Goal: Task Accomplishment & Management: Manage account settings

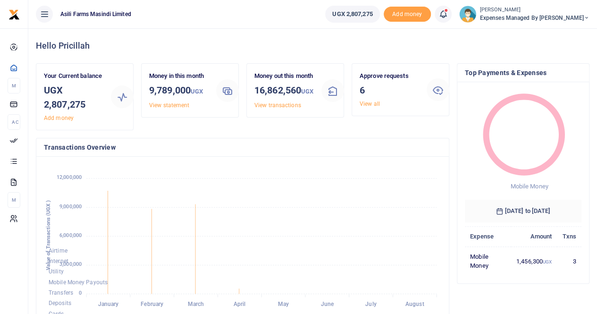
scroll to position [8, 8]
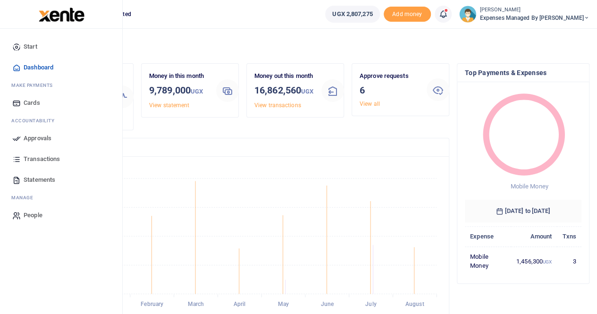
click at [45, 137] on span "Approvals" at bounding box center [38, 138] width 28 height 9
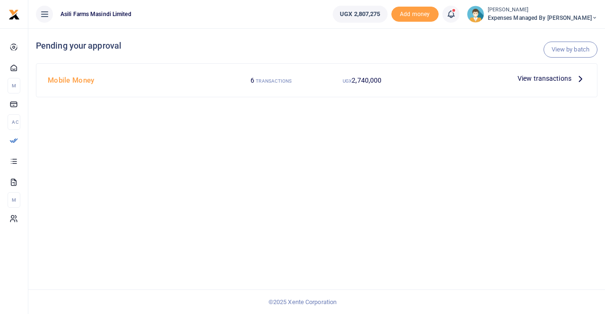
click at [575, 81] on icon at bounding box center [580, 78] width 10 height 10
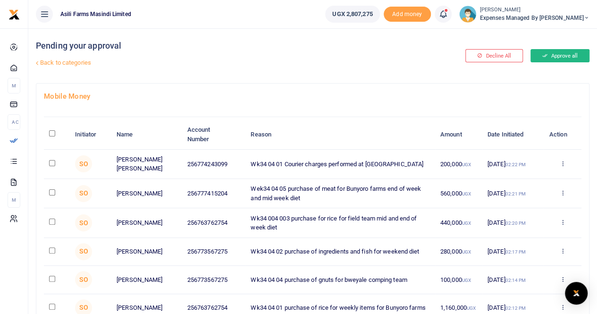
click at [551, 50] on button "Approve all" at bounding box center [560, 55] width 59 height 13
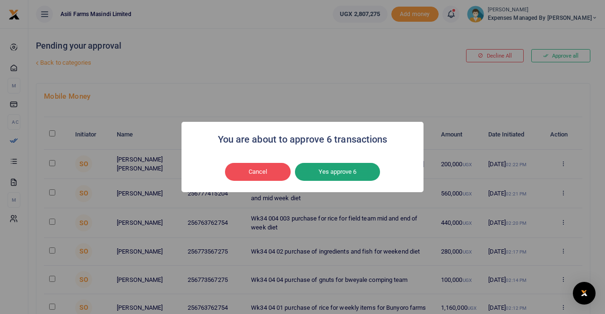
click at [322, 171] on button "Yes approve 6" at bounding box center [337, 172] width 85 height 18
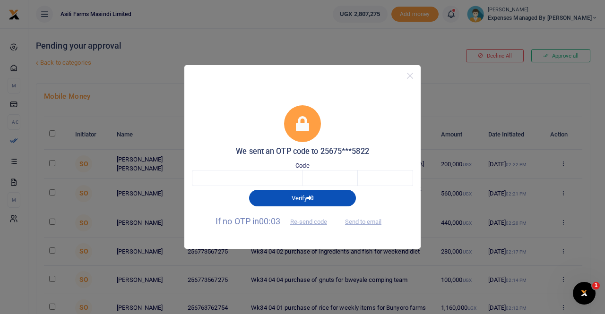
click at [379, 219] on span "Send to email" at bounding box center [363, 221] width 52 height 10
click at [242, 175] on input "text" at bounding box center [219, 178] width 55 height 16
click at [361, 223] on button "Send to email" at bounding box center [363, 222] width 52 height 16
click at [217, 178] on input "text" at bounding box center [219, 178] width 55 height 16
type input "2"
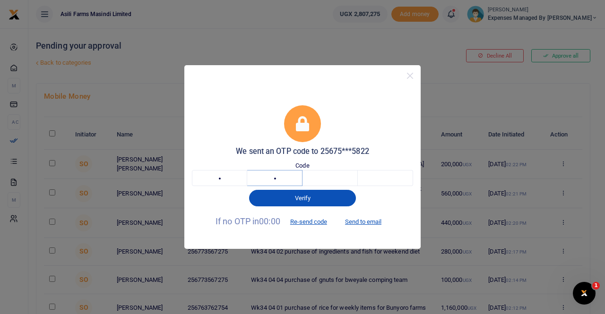
type input "3"
type input "4"
type input "3"
click at [360, 221] on button "Send to email" at bounding box center [363, 222] width 52 height 16
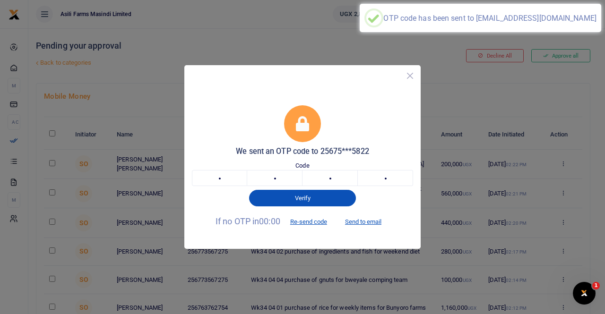
click at [413, 78] on button "Close" at bounding box center [410, 76] width 14 height 14
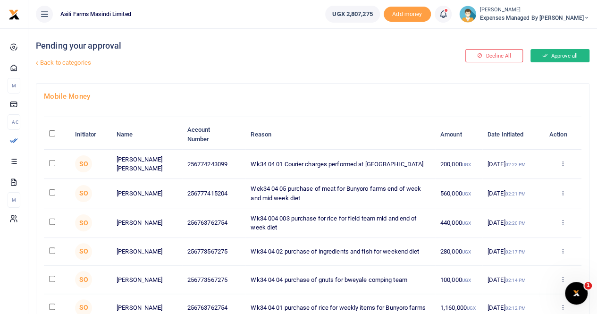
click at [563, 55] on button "Approve all" at bounding box center [560, 55] width 59 height 13
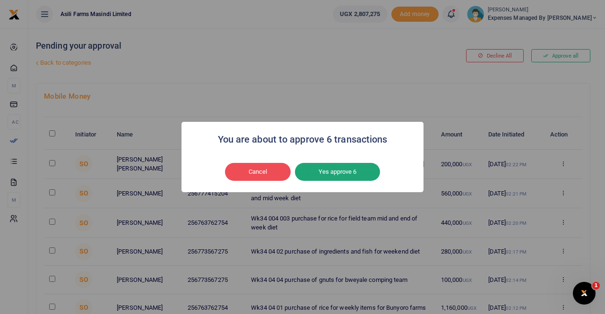
click at [332, 174] on button "Yes approve 6" at bounding box center [337, 172] width 85 height 18
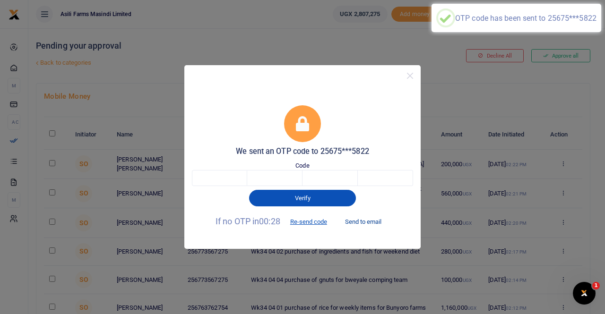
click at [361, 223] on button "Send to email" at bounding box center [363, 222] width 52 height 16
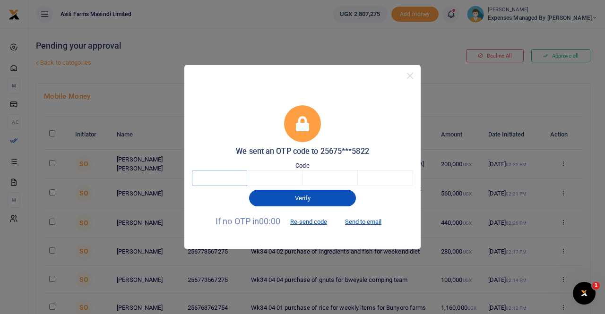
click at [218, 174] on input "text" at bounding box center [219, 178] width 55 height 16
type input "3"
type input "5"
type input "7"
type input "8"
